Goal: Information Seeking & Learning: Find specific fact

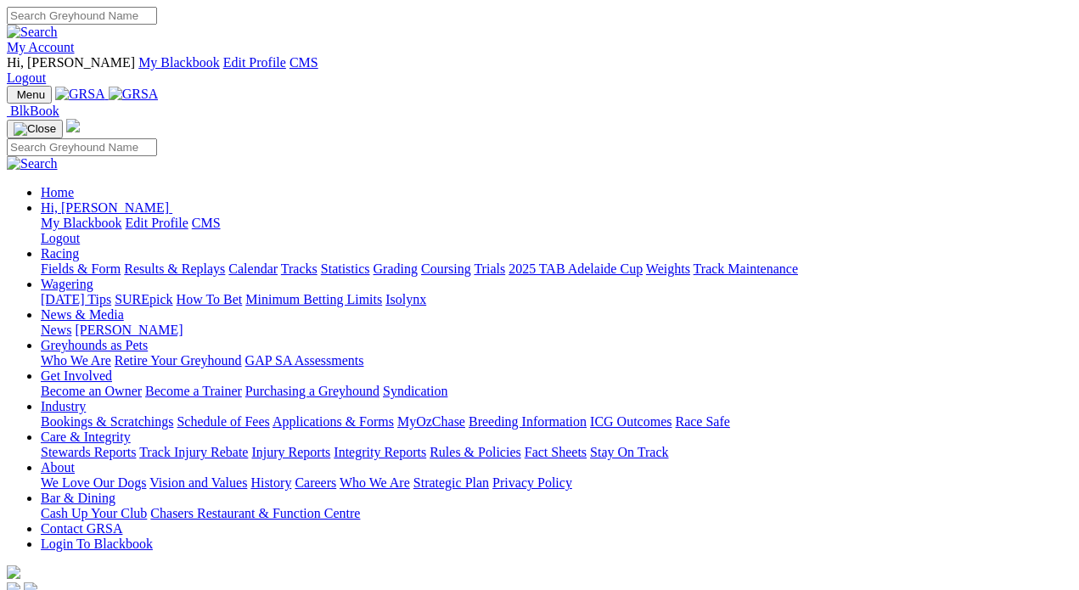
click at [75, 40] on link "My Account" at bounding box center [41, 47] width 68 height 14
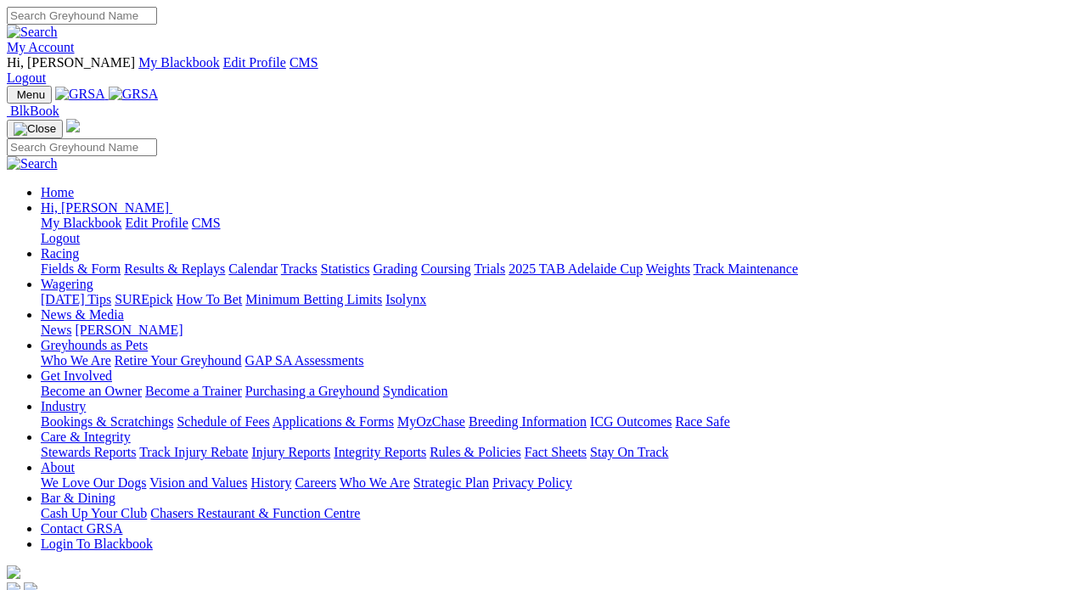
click at [131, 430] on link "Care & Integrity" at bounding box center [86, 437] width 90 height 14
click at [521, 445] on link "Rules & Policies" at bounding box center [476, 452] width 92 height 14
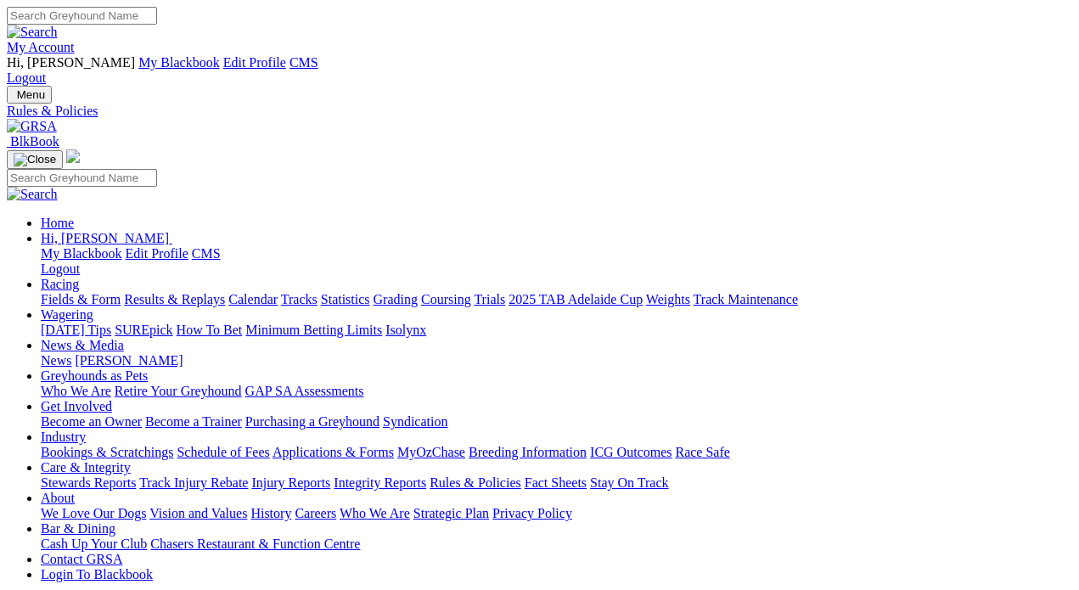
click at [426, 476] on link "Integrity Reports" at bounding box center [380, 483] width 93 height 14
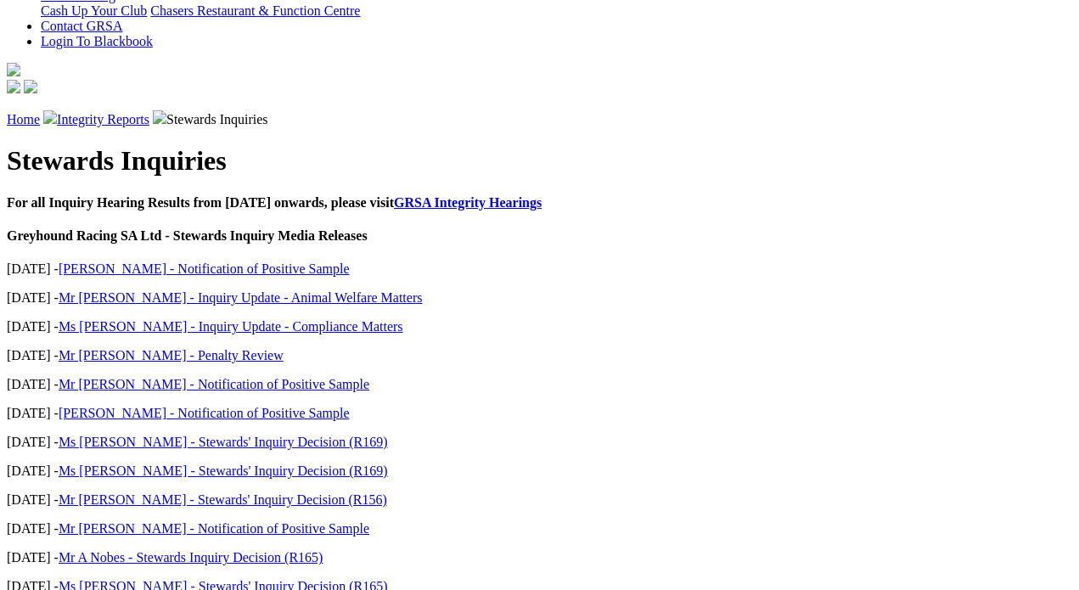
scroll to position [538, 0]
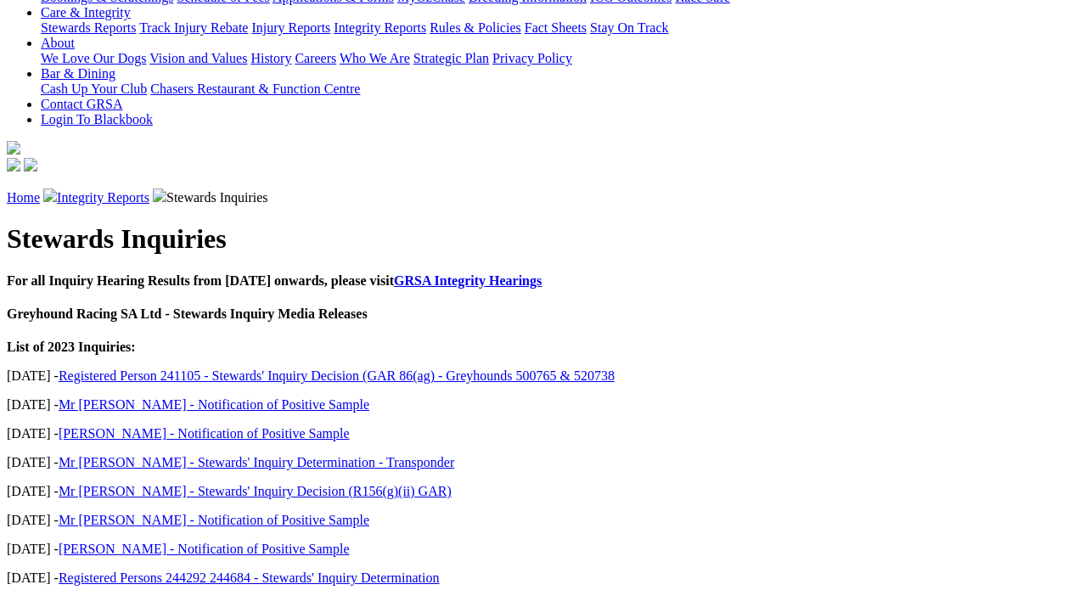
scroll to position [457, 0]
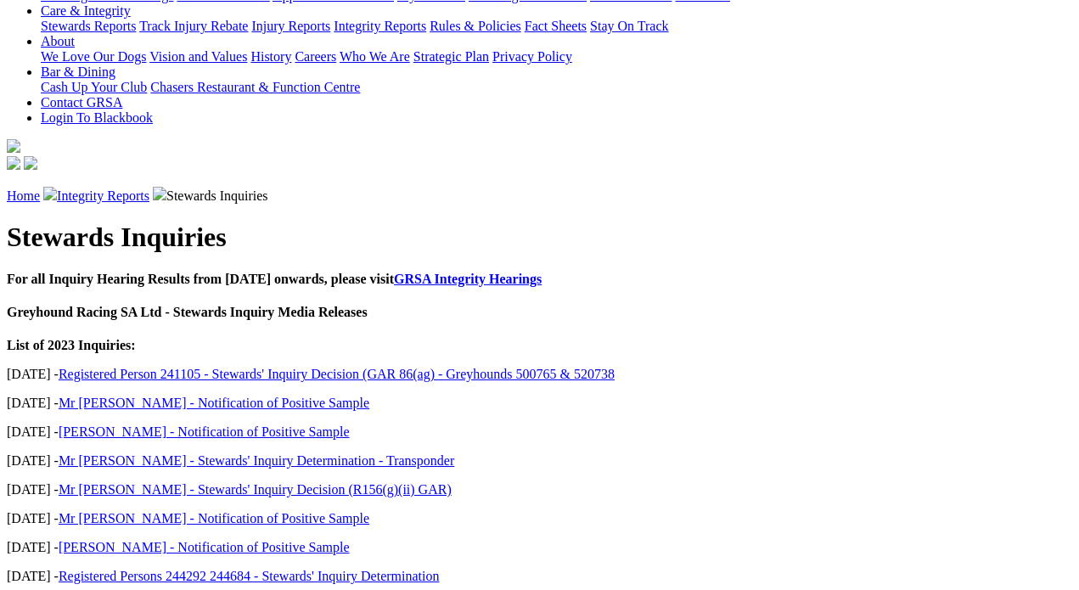
click at [214, 482] on link "Mr [PERSON_NAME] - Stewards' Inquiry Decision (R156(g)(ii) GAR)" at bounding box center [255, 489] width 393 height 14
